Goal: Complete application form

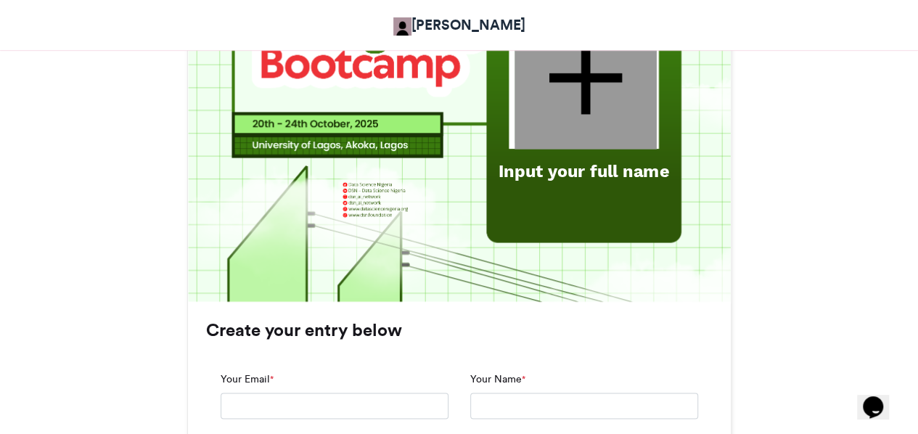
scroll to position [691, 0]
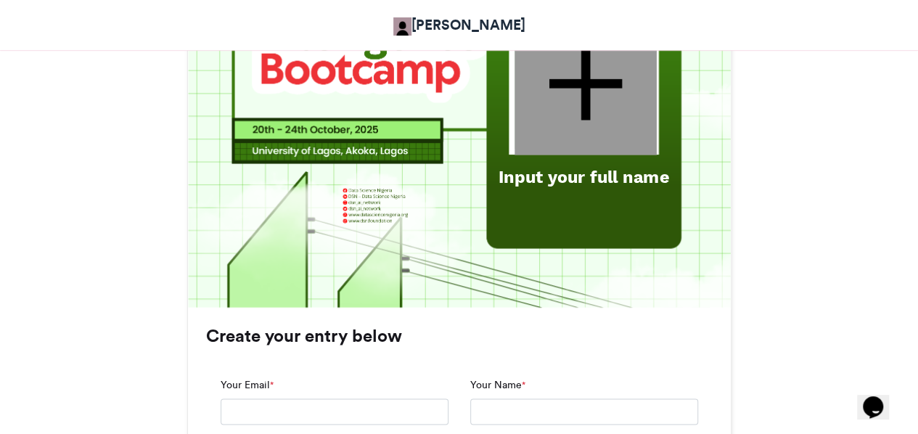
click at [556, 175] on div "Input your full name" at bounding box center [583, 177] width 188 height 24
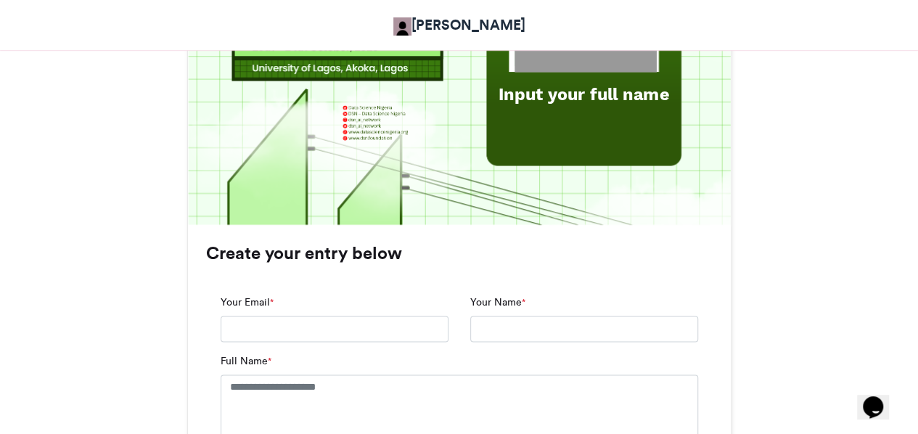
scroll to position [754, 0]
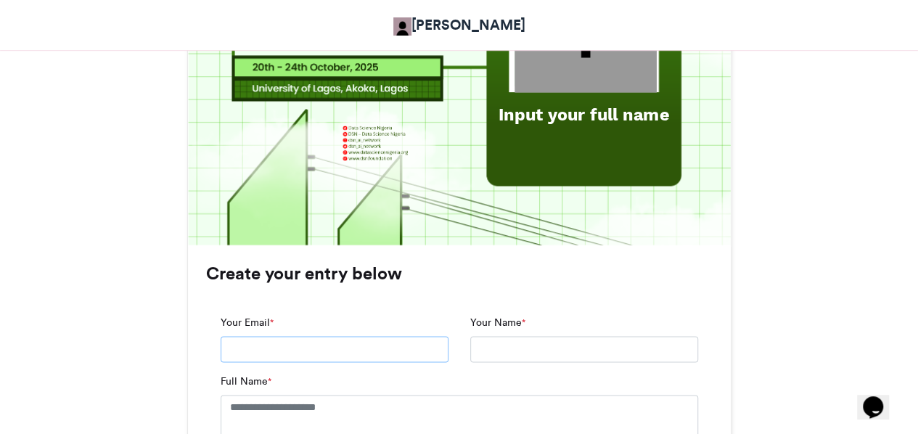
click at [363, 343] on input "Your Email *" at bounding box center [335, 349] width 228 height 26
type input "**********"
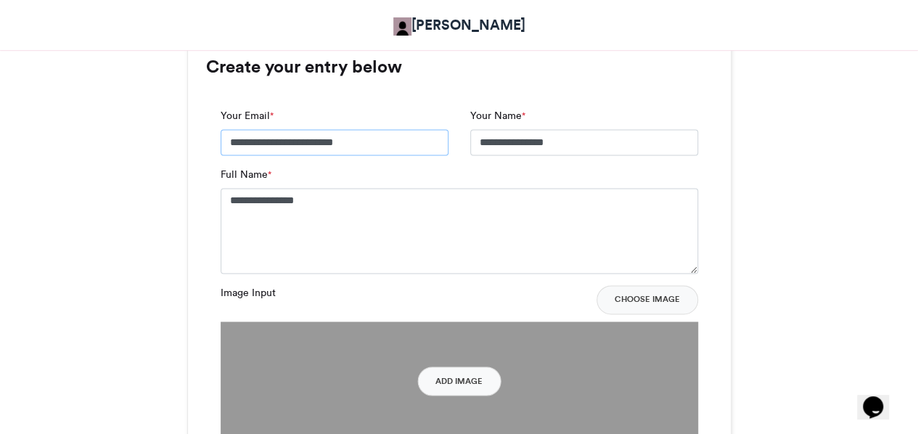
scroll to position [962, 0]
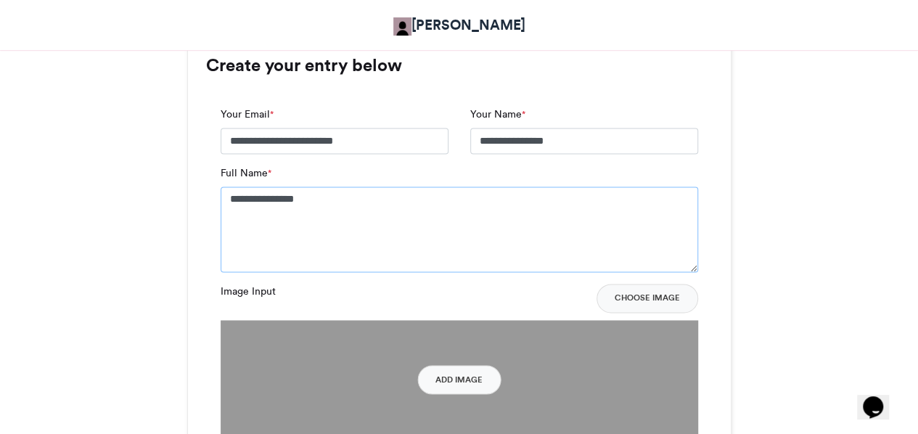
drag, startPoint x: 364, startPoint y: 205, endPoint x: 185, endPoint y: 182, distance: 180.7
click at [185, 182] on div "Bootcamp 2025 Attending Adetokunbo Adeyanju 4 days ago 196 Views 107 Entries 5 …" at bounding box center [460, 278] width 828 height 2015
drag, startPoint x: 346, startPoint y: 201, endPoint x: 227, endPoint y: 178, distance: 121.3
click at [227, 178] on div "**********" at bounding box center [460, 219] width 478 height 107
type textarea "**********"
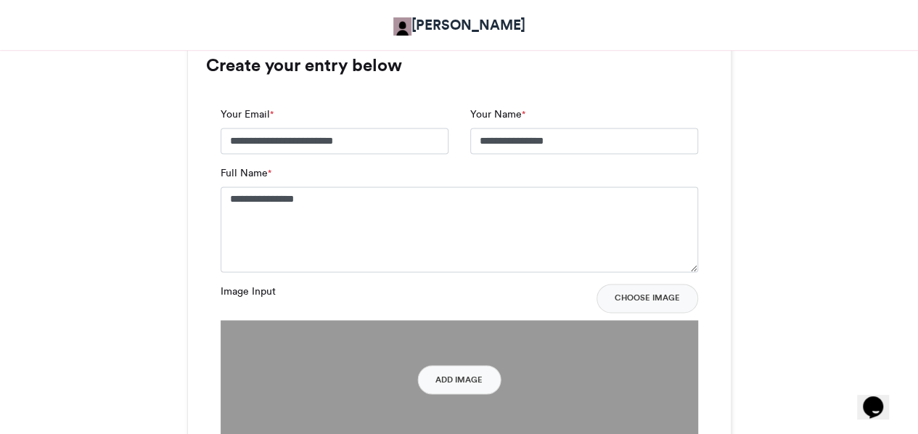
click at [170, 214] on div "Bootcamp 2025 Attending Adetokunbo Adeyanju 4 days ago 196 Views 107 Entries 5 …" at bounding box center [460, 278] width 828 height 2015
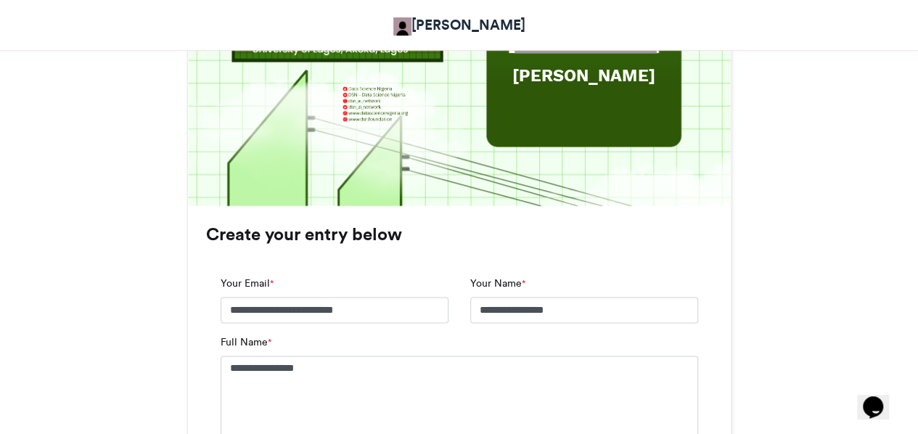
scroll to position [671, 0]
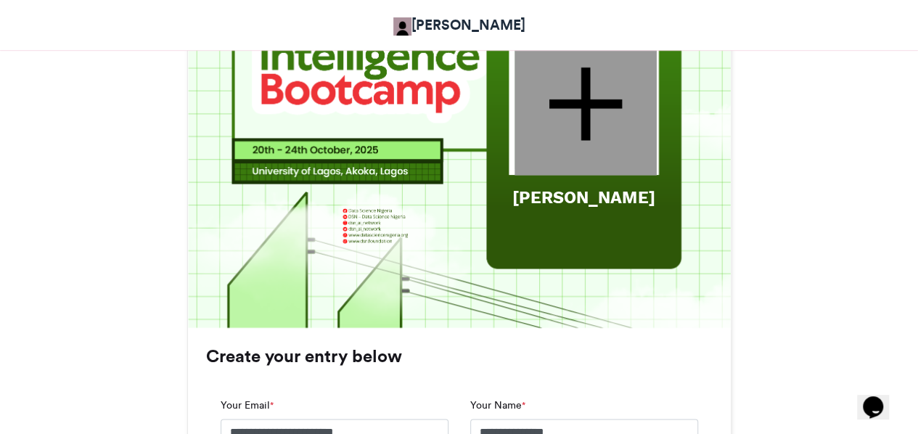
click at [592, 95] on div at bounding box center [586, 103] width 142 height 143
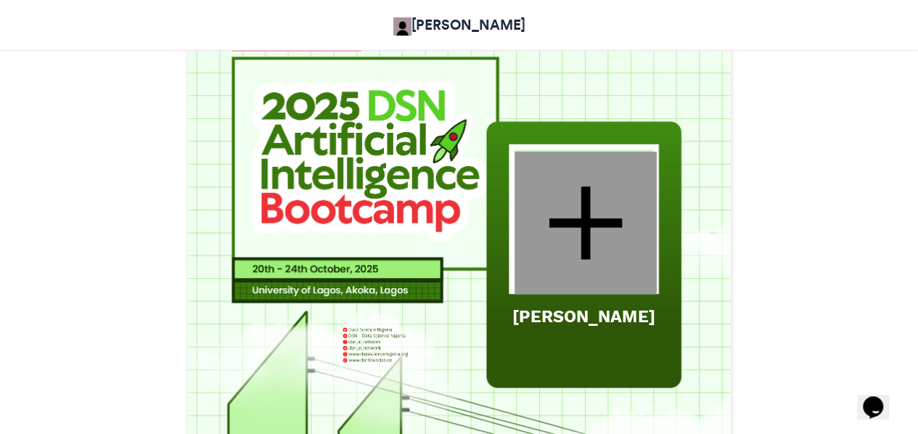
scroll to position [550, 0]
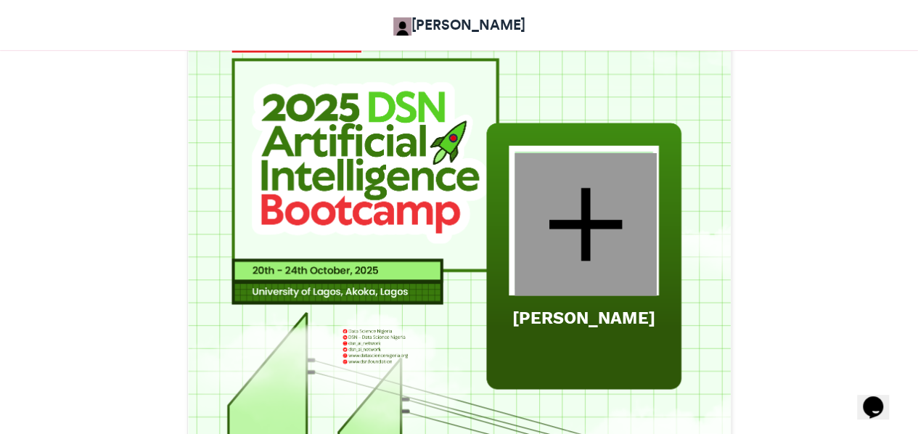
click at [575, 233] on div at bounding box center [586, 223] width 142 height 143
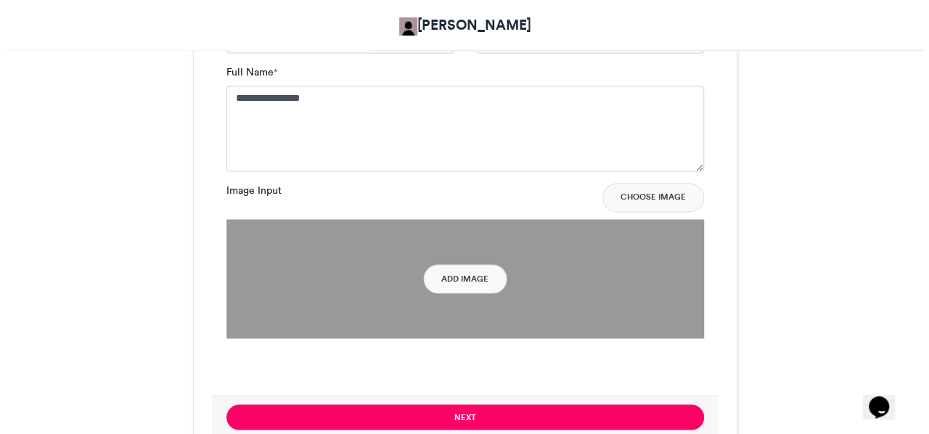
scroll to position [1070, 0]
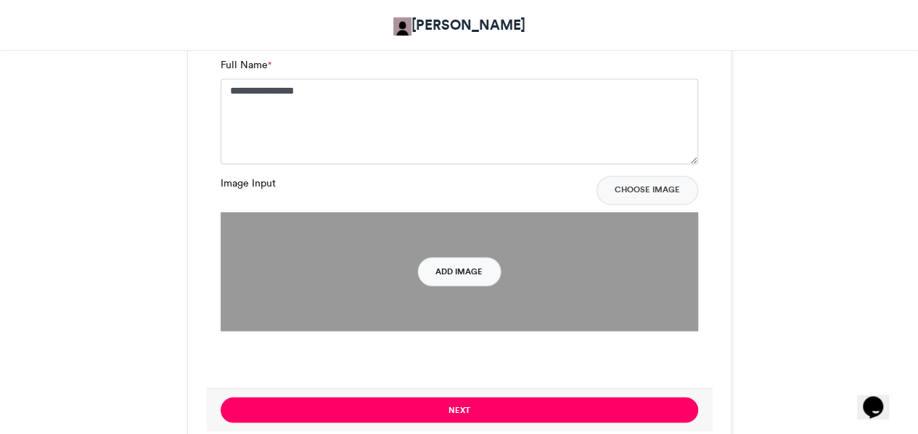
click at [464, 272] on button "Add Image" at bounding box center [458, 271] width 83 height 29
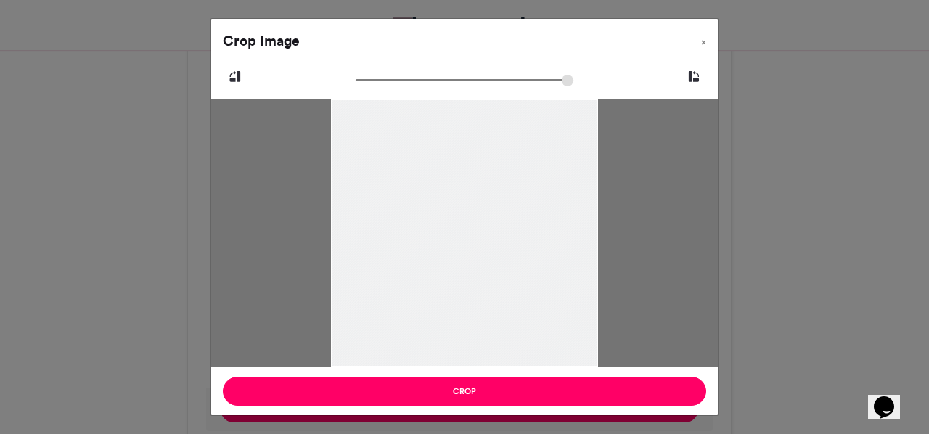
drag, startPoint x: 526, startPoint y: 216, endPoint x: 563, endPoint y: 262, distance: 59.3
click at [563, 262] on div at bounding box center [464, 257] width 267 height 420
drag, startPoint x: 362, startPoint y: 75, endPoint x: 325, endPoint y: 148, distance: 82.1
click at [356, 87] on input "zoom" at bounding box center [465, 80] width 218 height 14
click at [696, 75] on icon at bounding box center [694, 77] width 13 height 19
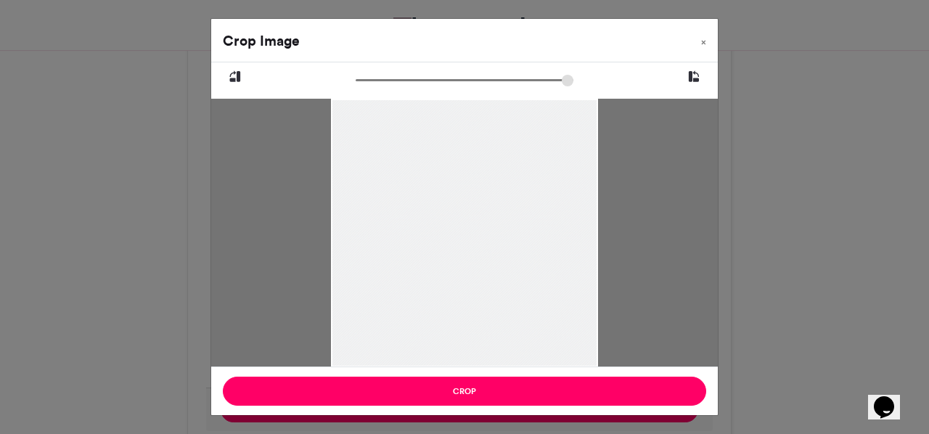
type input "******"
click at [696, 75] on icon at bounding box center [694, 77] width 13 height 19
click at [236, 75] on icon at bounding box center [235, 77] width 13 height 19
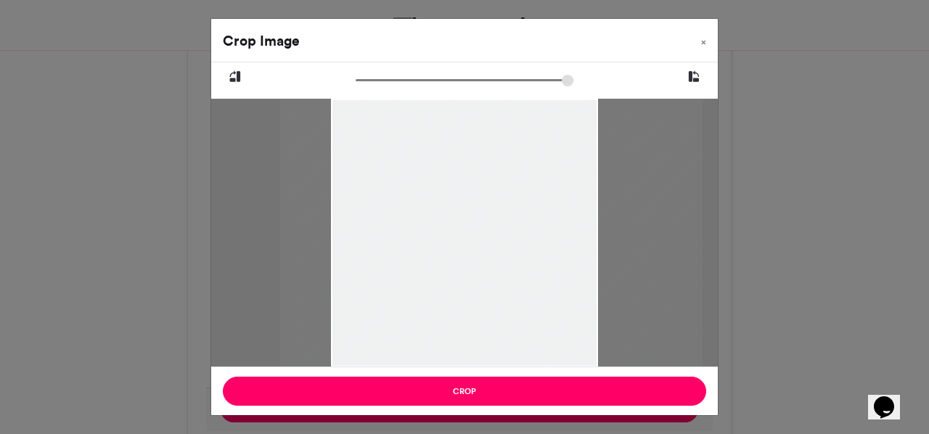
click at [236, 75] on icon at bounding box center [235, 77] width 13 height 19
drag, startPoint x: 455, startPoint y: 254, endPoint x: 479, endPoint y: 248, distance: 24.8
click at [479, 248] on div at bounding box center [465, 252] width 269 height 423
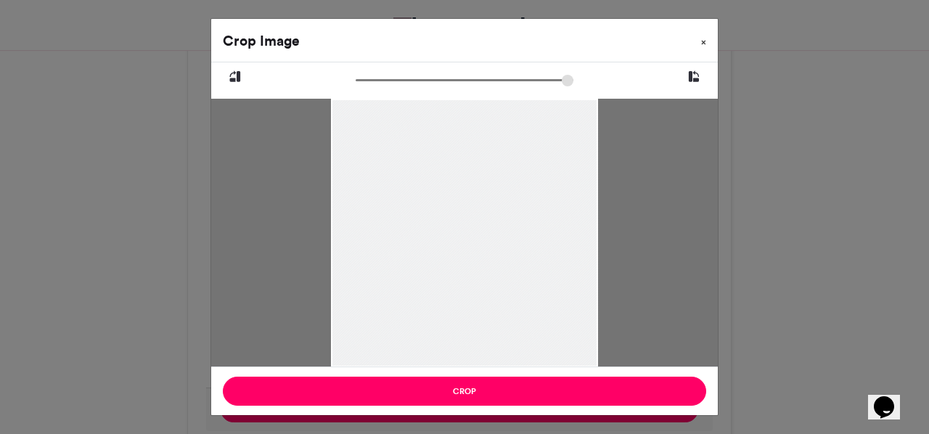
click at [703, 41] on span "×" at bounding box center [703, 42] width 5 height 9
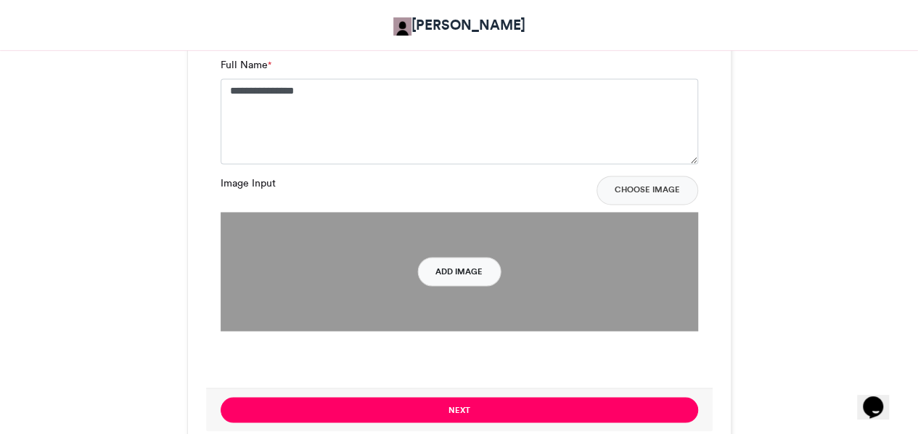
click at [470, 266] on button "Add Image" at bounding box center [458, 271] width 83 height 29
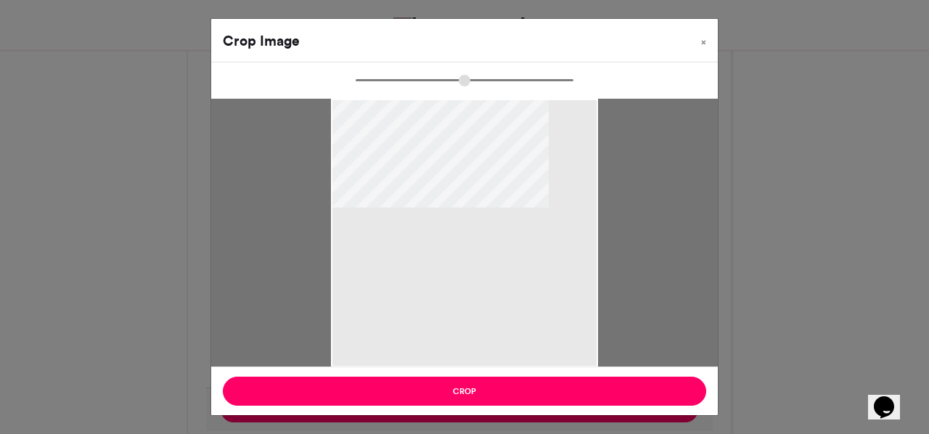
type input "******"
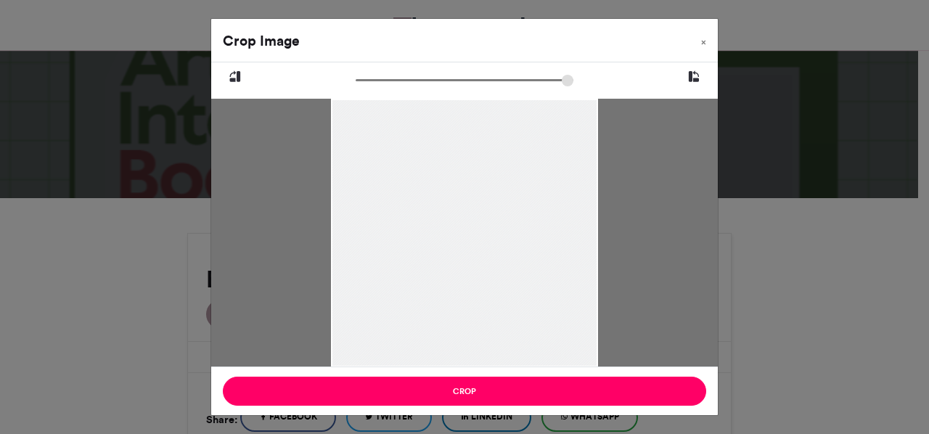
scroll to position [1070, 0]
